Goal: Download file/media

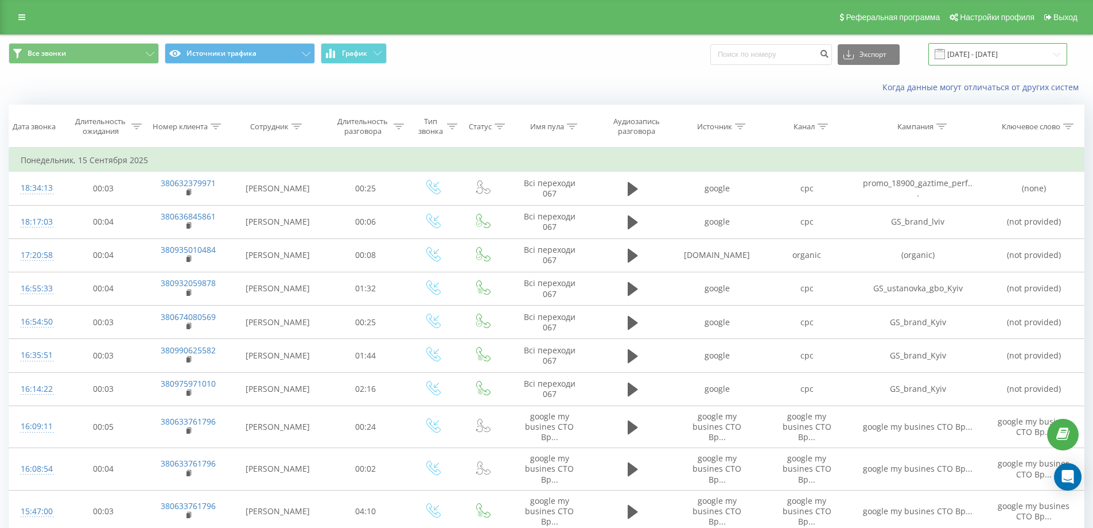
click at [985, 43] on input "[DATE] - [DATE]" at bounding box center [998, 54] width 139 height 22
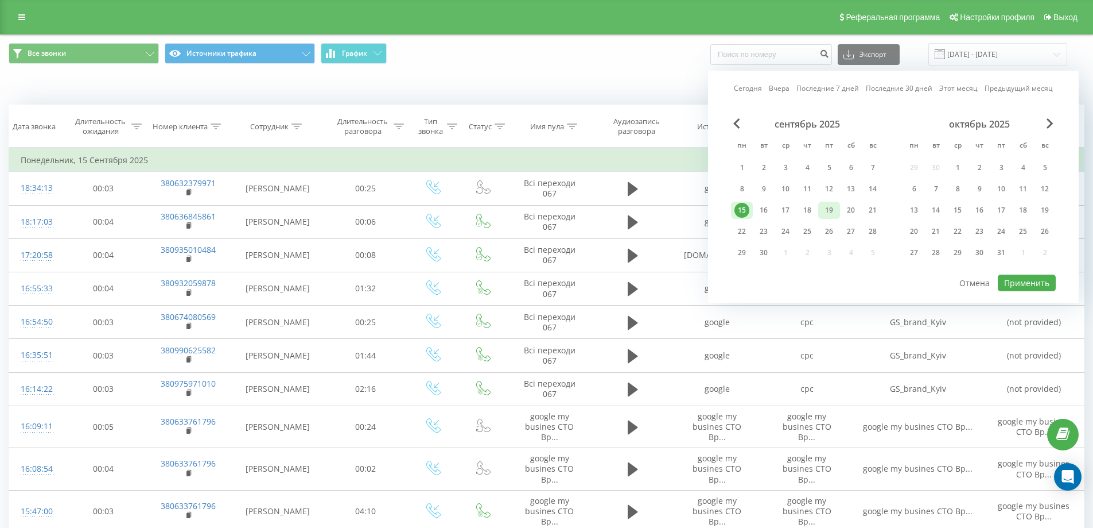
click at [836, 211] on div "19" at bounding box center [829, 210] width 15 height 15
click at [1024, 288] on button "Применить" at bounding box center [1027, 282] width 58 height 17
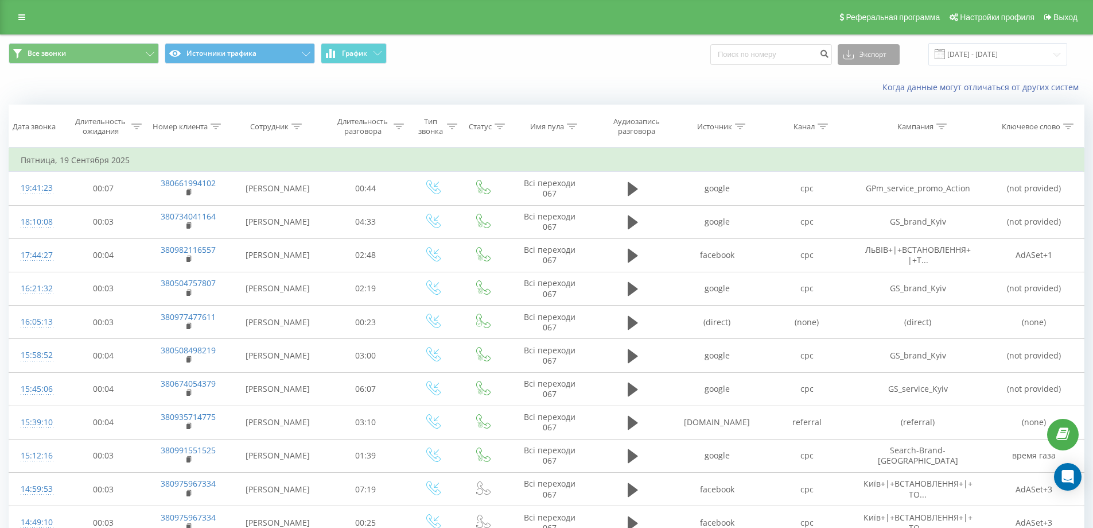
click at [900, 60] on button "Экспорт" at bounding box center [869, 54] width 62 height 21
click at [883, 108] on div ".xlsx" at bounding box center [869, 117] width 61 height 21
click at [996, 63] on input "[DATE] - [DATE]" at bounding box center [998, 54] width 139 height 22
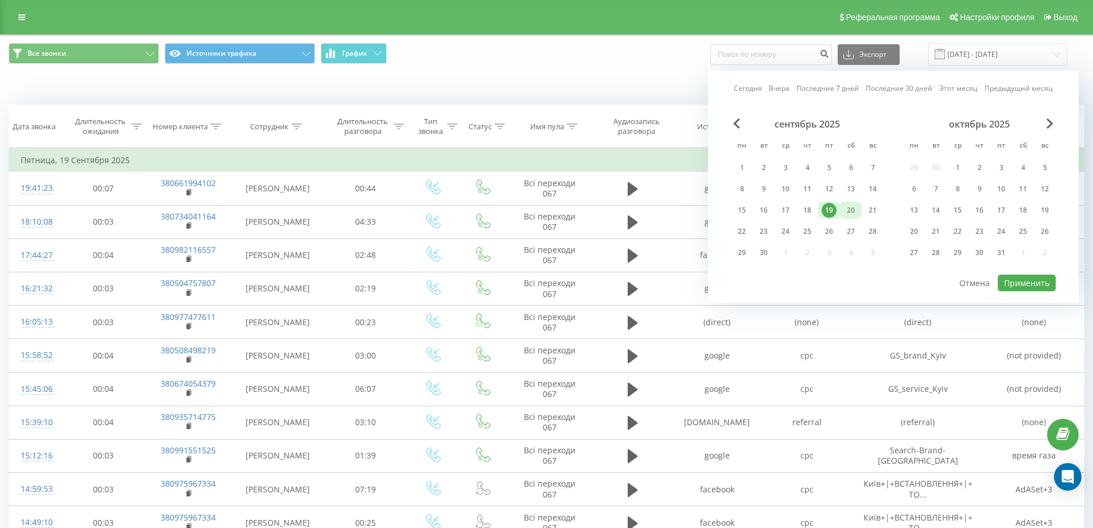
click at [844, 211] on div "20" at bounding box center [851, 210] width 15 height 15
click at [1035, 280] on button "Применить" at bounding box center [1027, 282] width 58 height 17
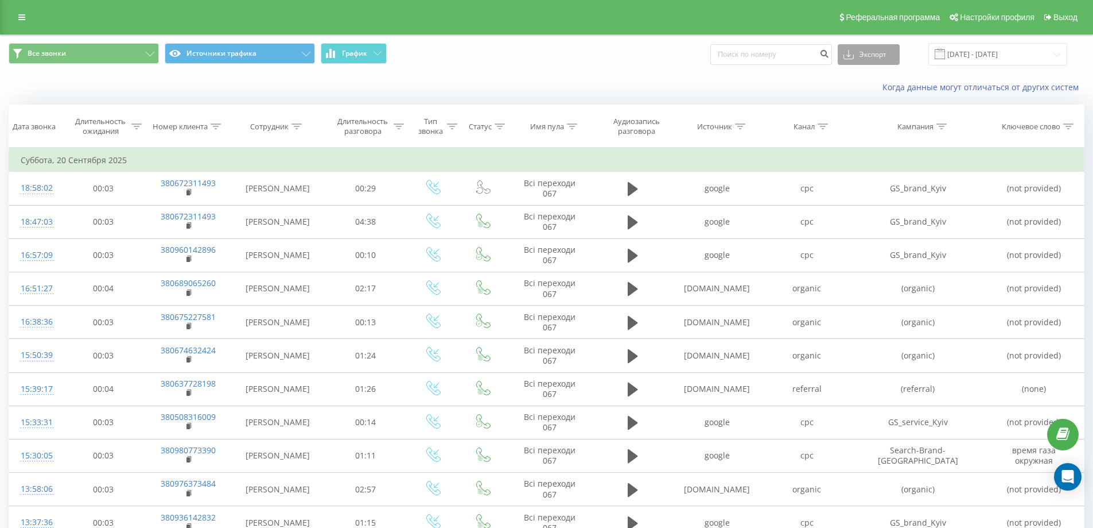
click at [894, 58] on button "Экспорт" at bounding box center [869, 54] width 62 height 21
click at [889, 118] on div ".xlsx" at bounding box center [869, 117] width 61 height 21
click at [963, 63] on input "[DATE] - [DATE]" at bounding box center [998, 54] width 139 height 22
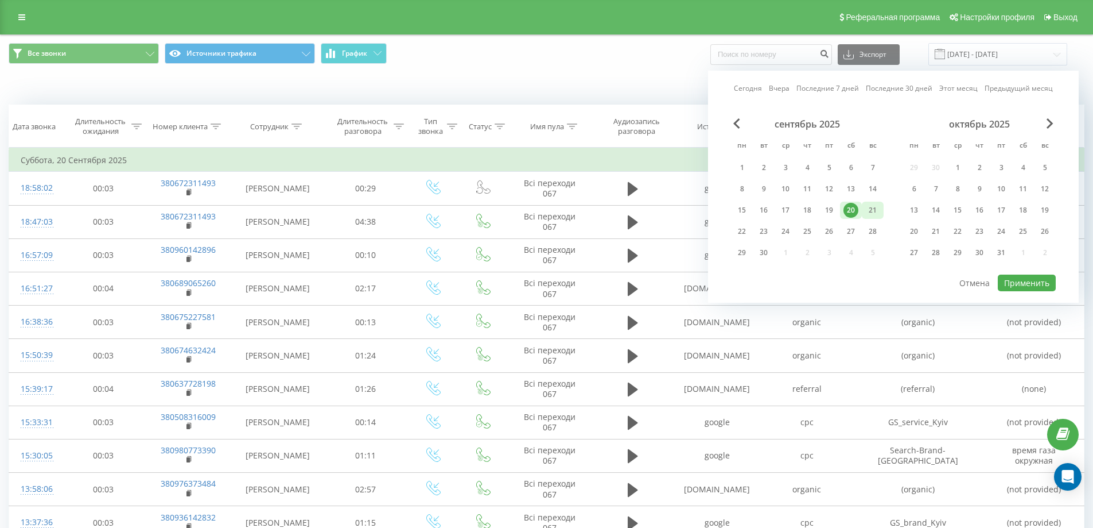
click at [872, 208] on div "21" at bounding box center [873, 210] width 15 height 15
click at [1035, 285] on button "Применить" at bounding box center [1027, 282] width 58 height 17
type input "[DATE] - [DATE]"
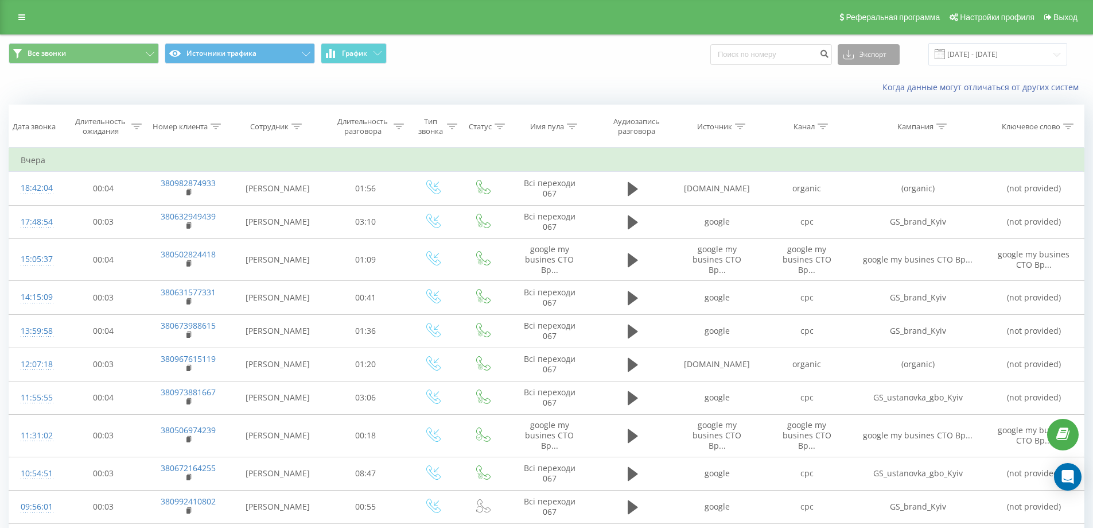
click at [883, 59] on button "Экспорт" at bounding box center [869, 54] width 62 height 21
click at [864, 121] on span ".xlsx" at bounding box center [856, 116] width 17 height 11
